Goal: Find specific page/section: Find specific page/section

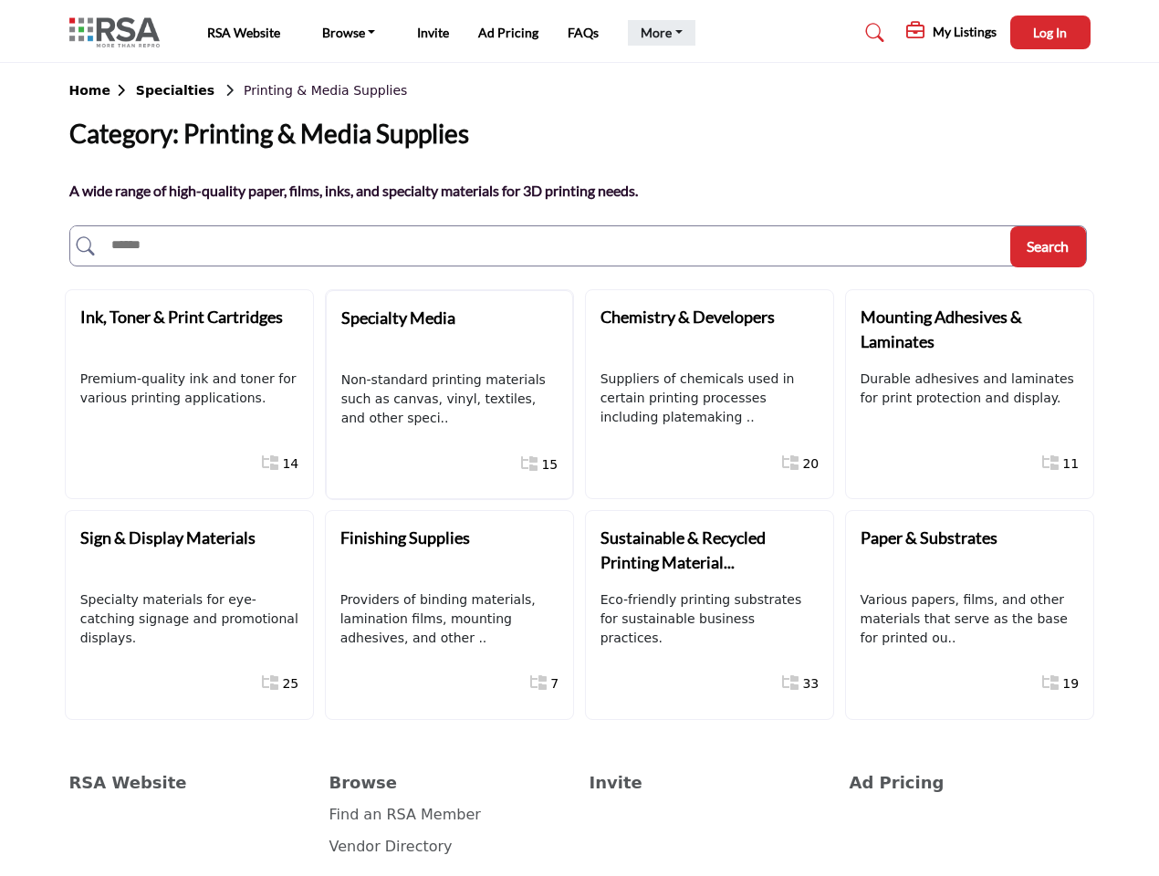
click at [659, 33] on link "More" at bounding box center [662, 33] width 68 height 26
click at [1050, 32] on span "Log In" at bounding box center [1050, 33] width 34 height 16
click at [101, 90] on b "Home" at bounding box center [102, 90] width 67 height 15
click at [166, 90] on b "Specialties" at bounding box center [175, 90] width 78 height 15
click at [1048, 246] on span "Search" at bounding box center [1048, 245] width 42 height 17
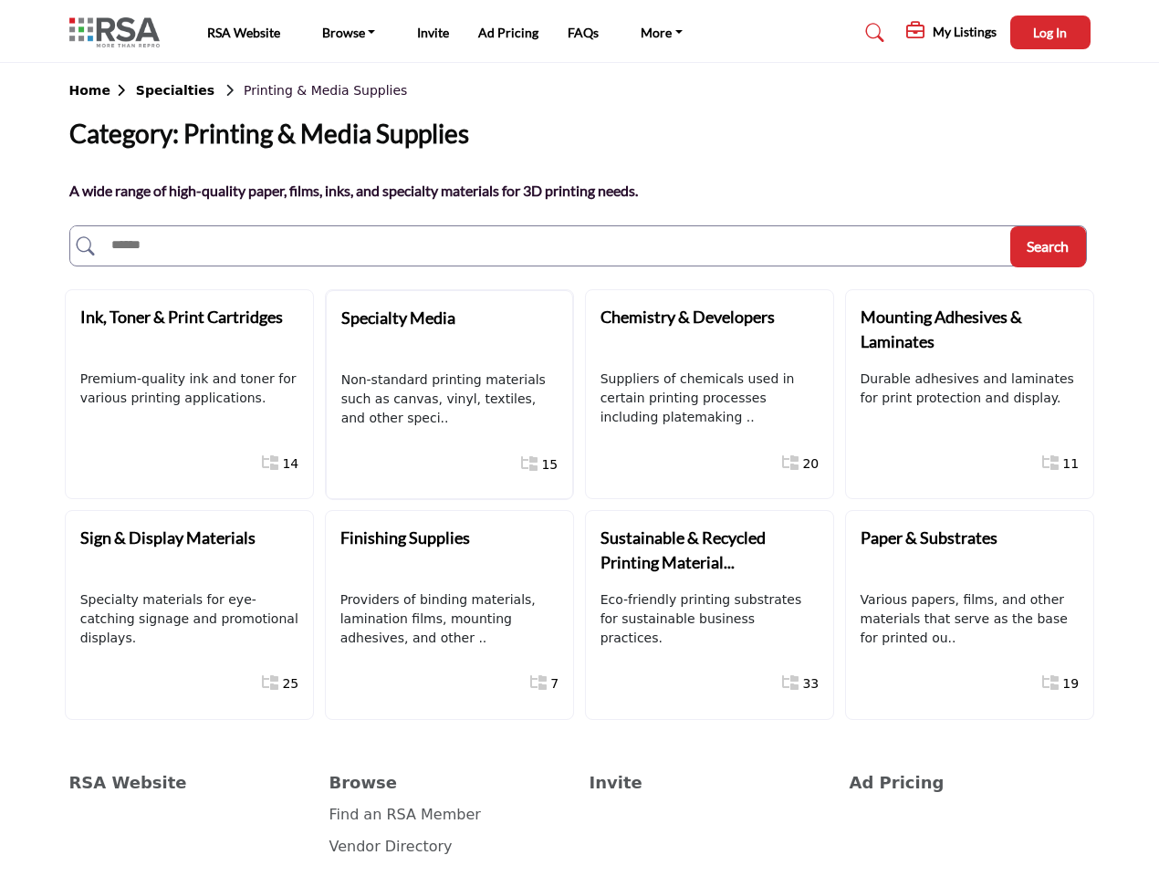
click at [187, 329] on div "Ink, Toner & Print Cartridges" at bounding box center [187, 330] width 214 height 50
click at [448, 330] on div "Specialty Media" at bounding box center [448, 331] width 214 height 50
click at [707, 329] on div "Chemistry & Developers" at bounding box center [708, 330] width 214 height 50
click at [967, 329] on div "Mounting Adhesives & Laminates" at bounding box center [968, 330] width 214 height 50
click at [187, 550] on div "Sign & Display Materials" at bounding box center [187, 551] width 214 height 50
